Goal: Task Accomplishment & Management: Use online tool/utility

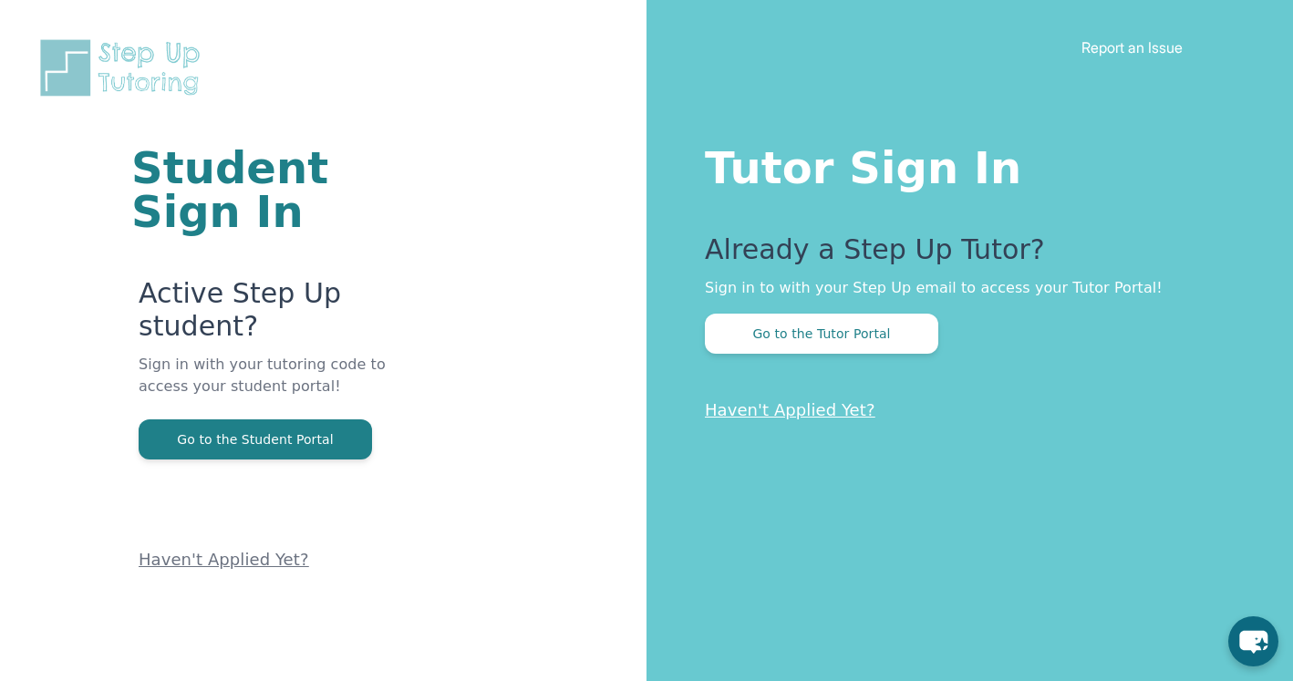
click at [778, 356] on div "Tutor Sign In Already a Step Up Tutor? Sign in to with your Step Up email to ac…" at bounding box center [969, 340] width 646 height 681
click at [778, 343] on button "Go to the Tutor Portal" at bounding box center [821, 334] width 233 height 40
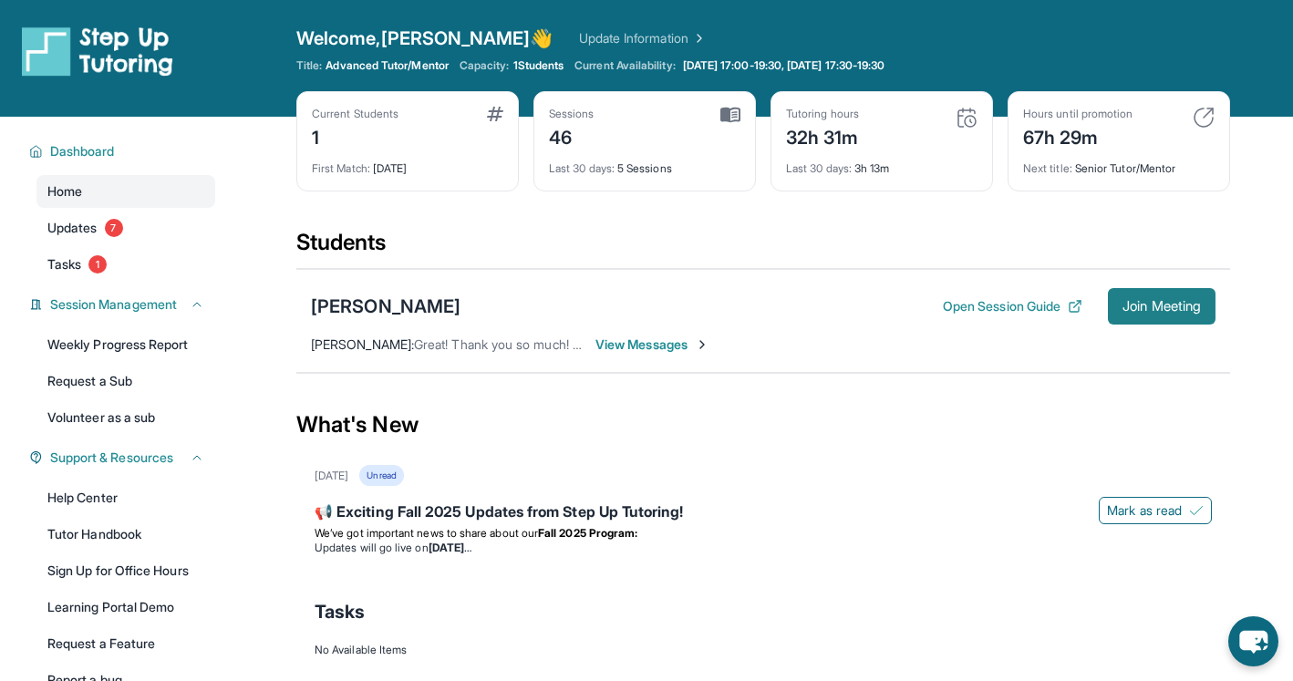
click at [1135, 303] on span "Join Meeting" at bounding box center [1161, 306] width 78 height 11
